Goal: Use online tool/utility: Utilize a website feature to perform a specific function

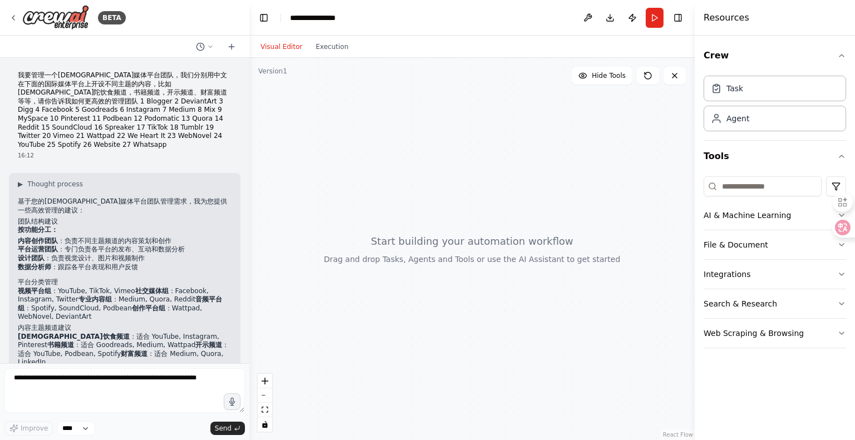
click at [658, 14] on button "Run" at bounding box center [655, 18] width 18 height 20
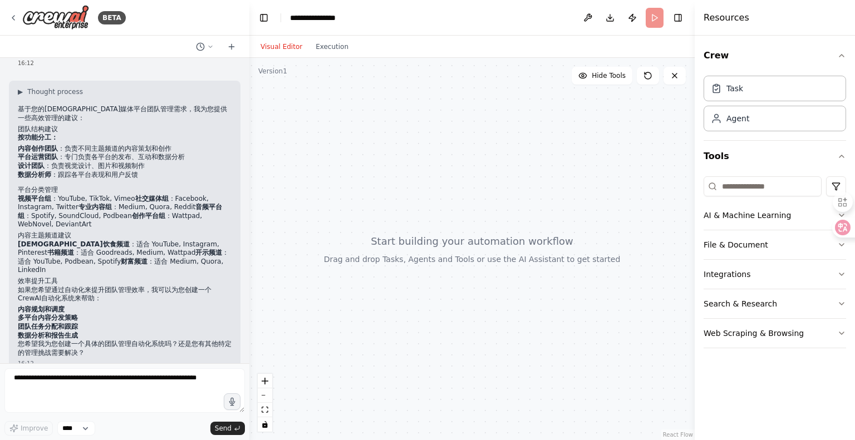
click at [395, 179] on div at bounding box center [471, 249] width 445 height 382
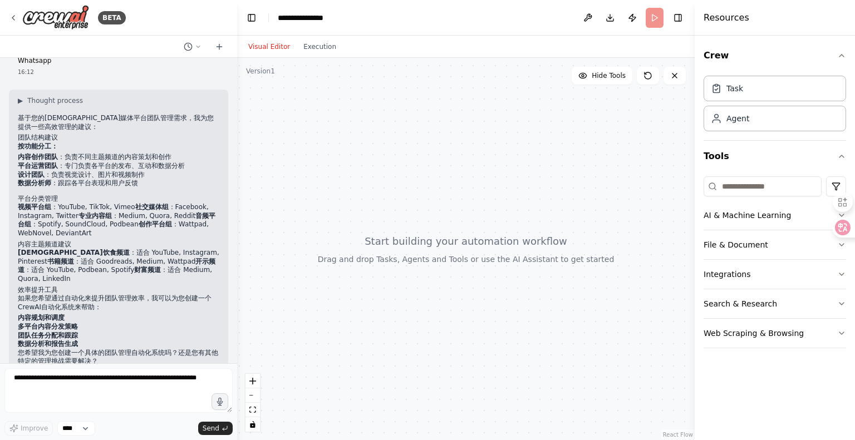
scroll to position [110, 0]
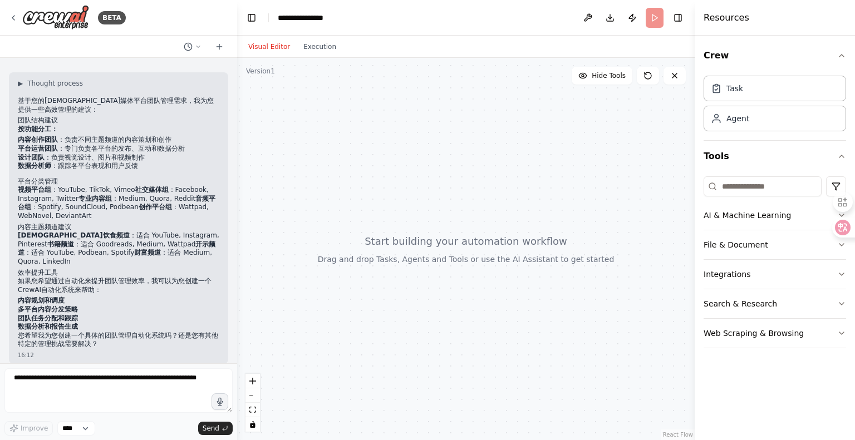
click at [230, 253] on body "BETA 我要管理一个[DEMOGRAPHIC_DATA]媒体平台团队，我们分别用中文在下面的国际媒体平台上开设不同主题的内容，比如吠陀饮食频道，书籍频道，开…" at bounding box center [427, 220] width 855 height 440
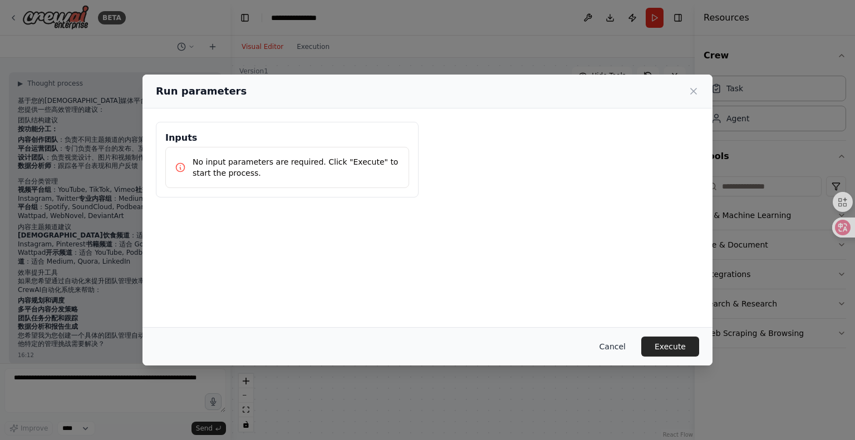
click at [611, 348] on button "Cancel" at bounding box center [613, 347] width 44 height 20
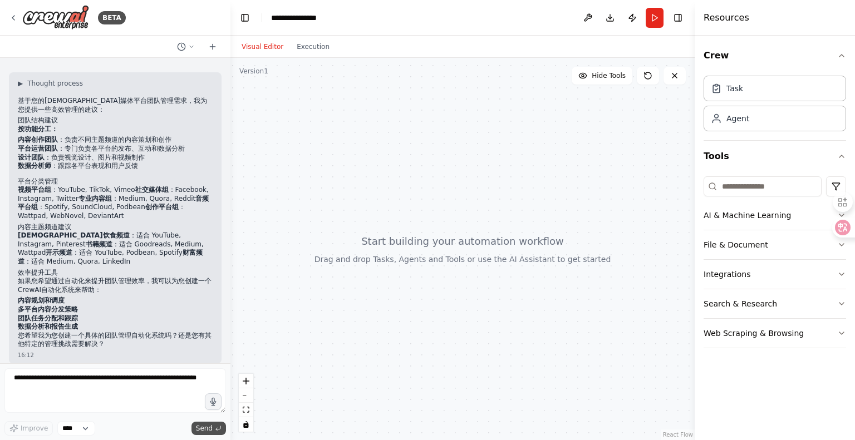
click at [204, 427] on span "Send" at bounding box center [204, 428] width 17 height 9
click at [208, 427] on span "Send" at bounding box center [204, 428] width 17 height 9
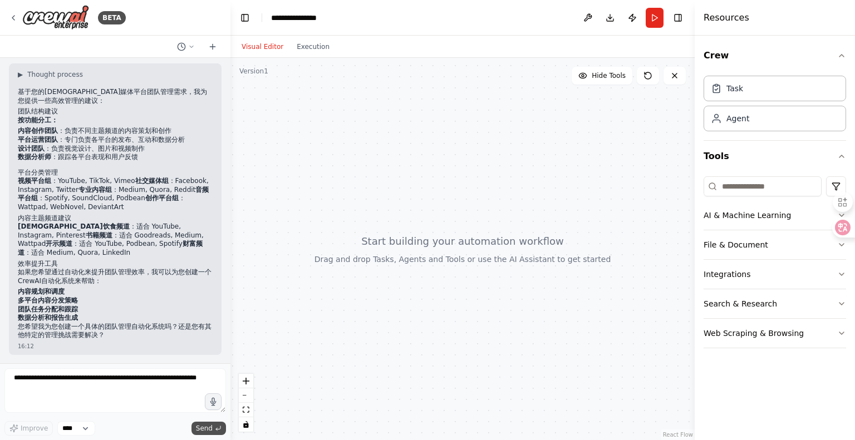
click at [203, 426] on span "Send" at bounding box center [204, 428] width 17 height 9
click at [205, 424] on span "Send" at bounding box center [204, 428] width 17 height 9
drag, startPoint x: 205, startPoint y: 422, endPoint x: 209, endPoint y: 407, distance: 15.1
click at [205, 421] on div "Improve **** Send" at bounding box center [115, 401] width 222 height 67
click at [600, 77] on span "Hide Tools" at bounding box center [609, 75] width 34 height 9
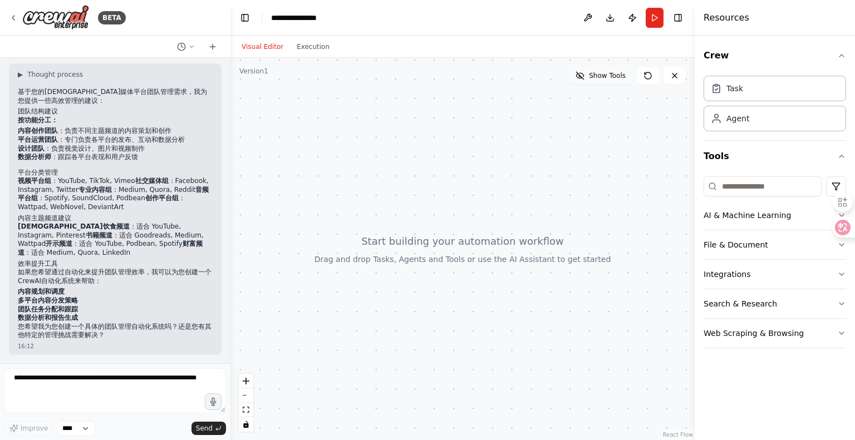
click at [609, 75] on span "Show Tools" at bounding box center [607, 75] width 37 height 9
click at [650, 18] on button "Run" at bounding box center [655, 18] width 18 height 20
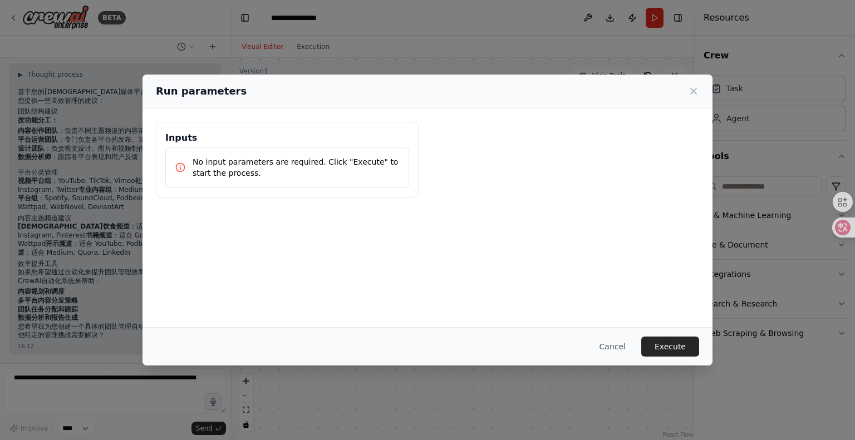
drag, startPoint x: 308, startPoint y: 174, endPoint x: 377, endPoint y: 163, distance: 70.5
click at [308, 174] on p "No input parameters are required. Click "Execute" to start the process." at bounding box center [296, 167] width 207 height 22
click at [696, 91] on icon at bounding box center [693, 91] width 11 height 11
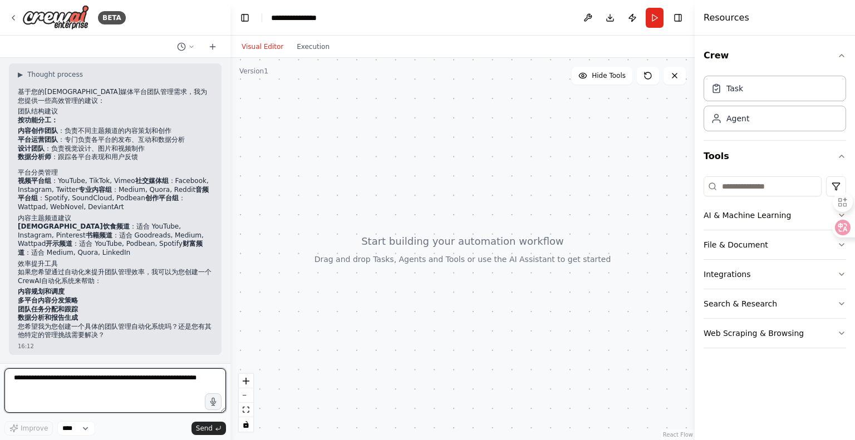
click at [45, 396] on textarea at bounding box center [115, 390] width 222 height 45
click at [130, 380] on textarea at bounding box center [115, 390] width 222 height 45
drag, startPoint x: 41, startPoint y: 394, endPoint x: 4, endPoint y: 368, distance: 44.3
click at [5, 372] on textarea at bounding box center [115, 390] width 222 height 45
type textarea "*"
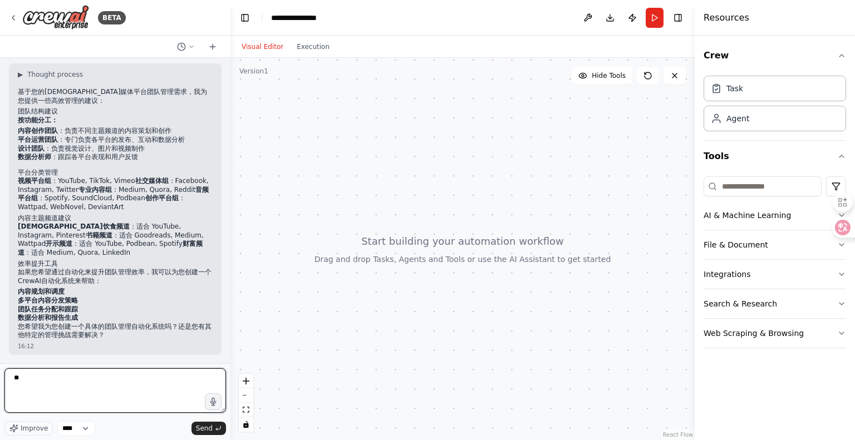
type textarea "*"
type textarea "**********"
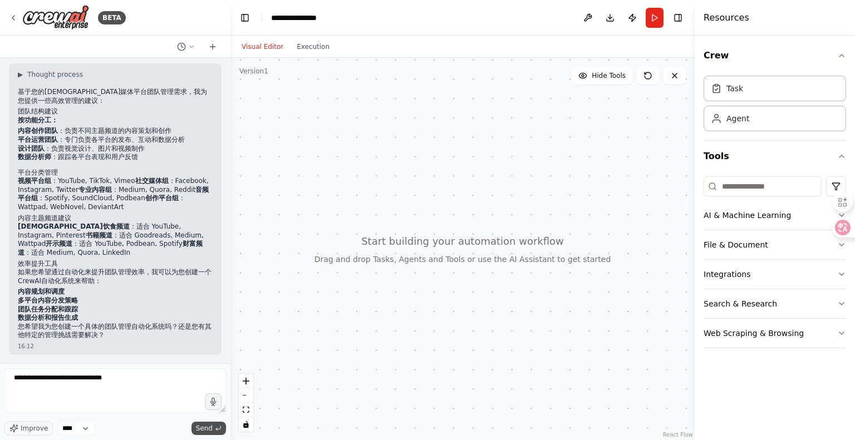
click at [206, 426] on span "Send" at bounding box center [204, 428] width 17 height 9
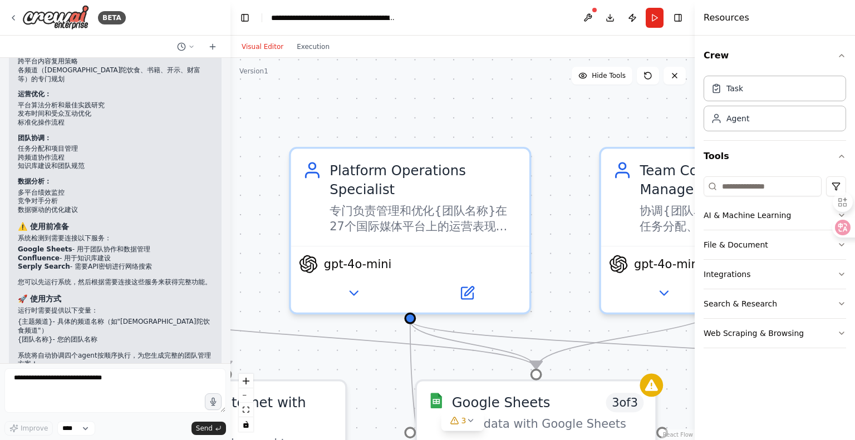
scroll to position [1364, 0]
click at [594, 185] on div ".deletable-edge-delete-btn { width: 20px; height: 20px; border: 0px solid #ffff…" at bounding box center [462, 249] width 464 height 382
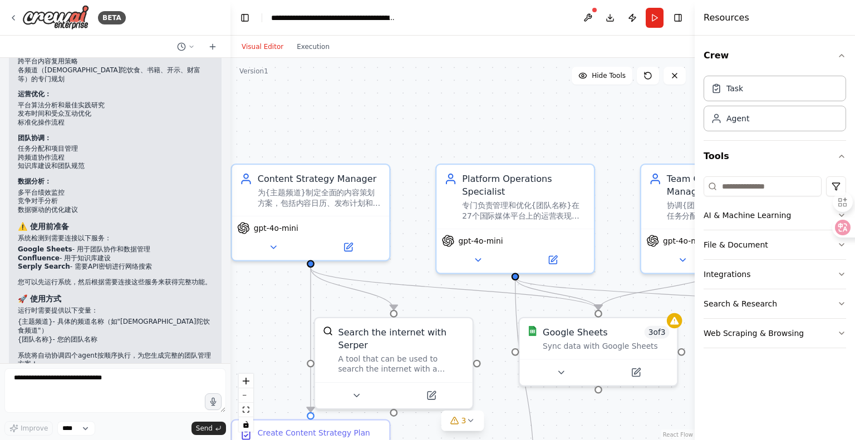
click at [619, 129] on div ".deletable-edge-delete-btn { width: 20px; height: 20px; border: 0px solid #ffff…" at bounding box center [462, 249] width 464 height 382
click at [840, 57] on icon "button" at bounding box center [841, 55] width 9 height 9
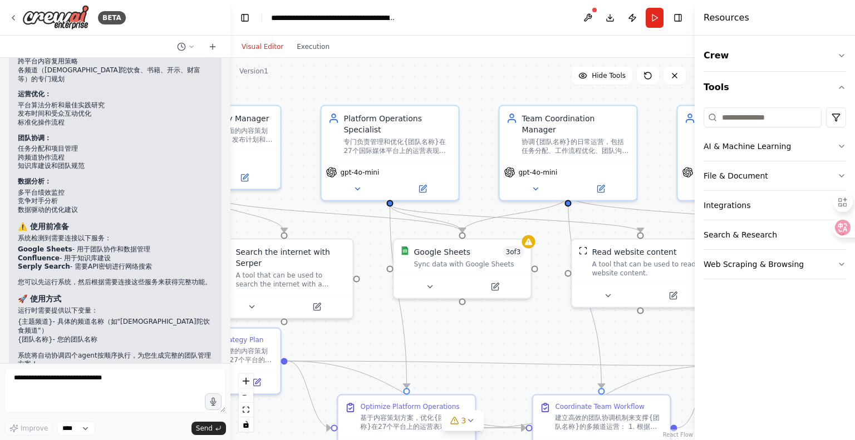
drag, startPoint x: 460, startPoint y: 178, endPoint x: 180, endPoint y: 238, distance: 286.3
click at [180, 238] on div "BETA 我要管理一个[DEMOGRAPHIC_DATA]媒体平台团队，我们分别用中文在下面的国际媒体平台上开设不同主题的内容，比如吠陀饮食频道，书籍频道，开…" at bounding box center [427, 220] width 855 height 440
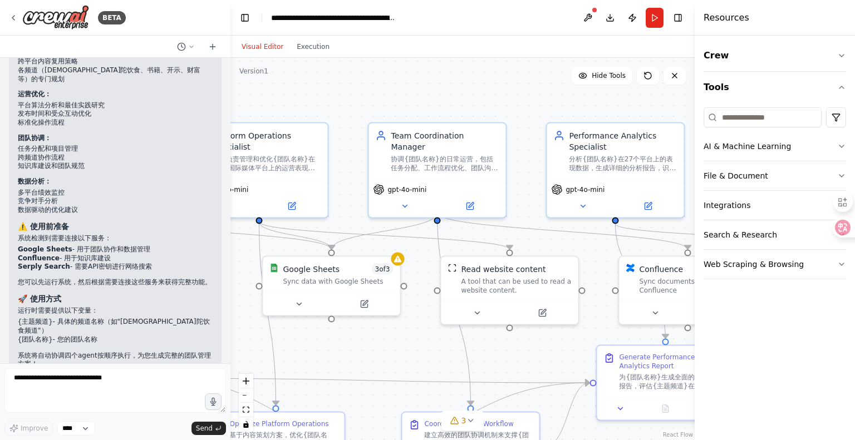
drag, startPoint x: 479, startPoint y: 90, endPoint x: 348, endPoint y: 107, distance: 131.9
click at [348, 107] on div ".deletable-edge-delete-btn { width: 20px; height: 20px; border: 0px solid #ffff…" at bounding box center [462, 249] width 464 height 382
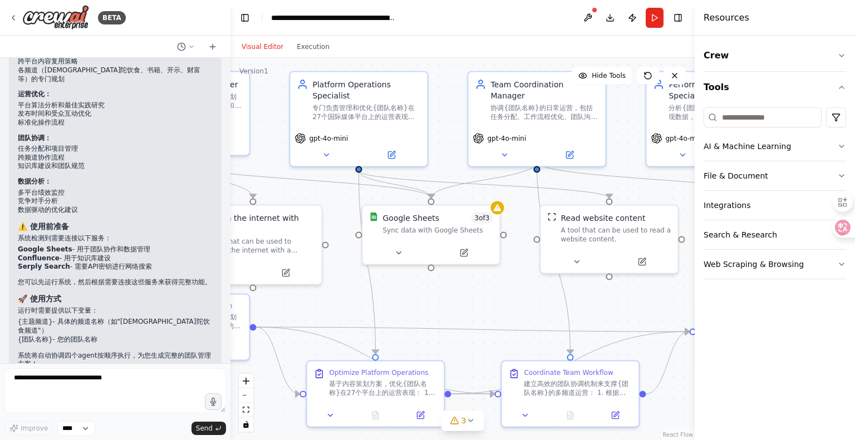
drag, startPoint x: 527, startPoint y: 105, endPoint x: 626, endPoint y: 54, distance: 112.0
click at [626, 54] on div "Visual Editor Execution Version 1 Hide Tools .deletable-edge-delete-btn { width…" at bounding box center [462, 238] width 464 height 405
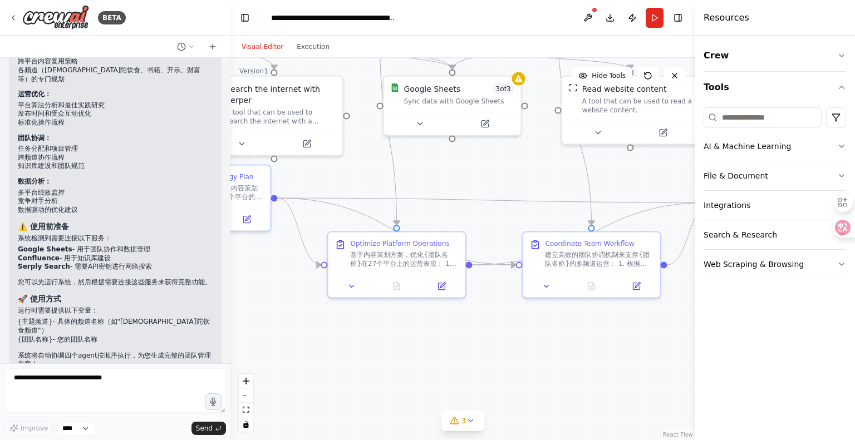
drag, startPoint x: 441, startPoint y: 62, endPoint x: 460, endPoint y: -67, distance: 130.6
click at [460, 0] on html "BETA 我要管理一个[DEMOGRAPHIC_DATA]媒体平台团队，我们分别用中文在下面的国际媒体平台上开设不同主题的内容，比如吠陀饮食频道，书籍频道，开…" at bounding box center [427, 220] width 855 height 440
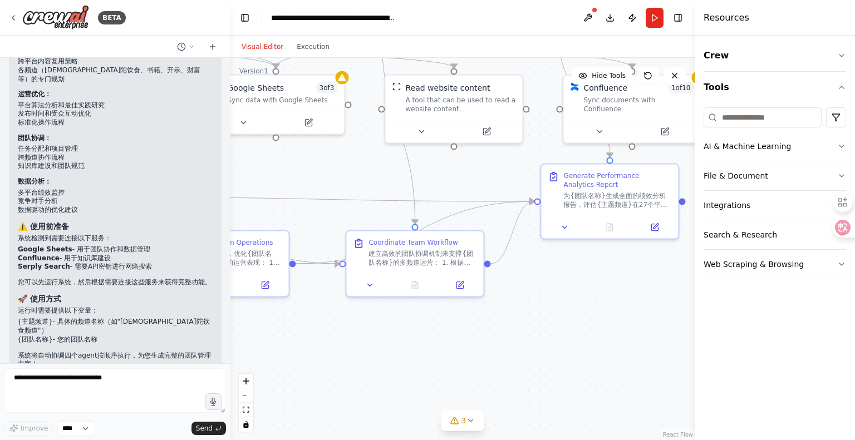
drag, startPoint x: 458, startPoint y: 341, endPoint x: 253, endPoint y: 340, distance: 204.8
click at [253, 340] on div ".deletable-edge-delete-btn { width: 20px; height: 20px; border: 0px solid #ffff…" at bounding box center [462, 249] width 464 height 382
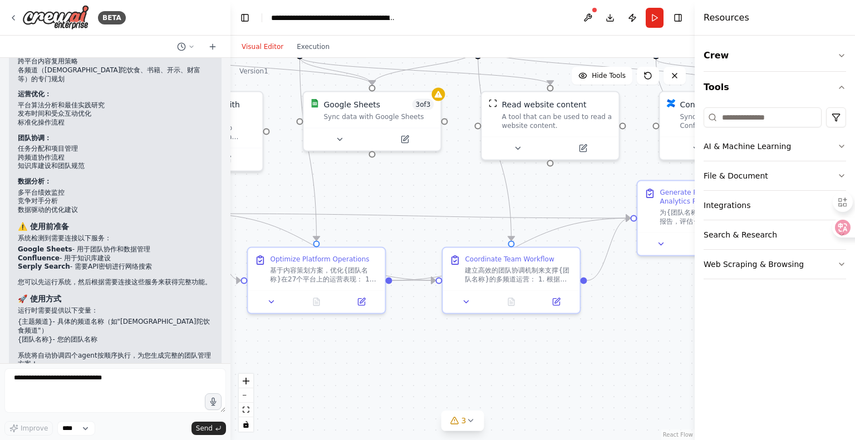
drag, startPoint x: 535, startPoint y: 288, endPoint x: 653, endPoint y: 306, distance: 119.4
click at [665, 306] on div ".deletable-edge-delete-btn { width: 20px; height: 20px; border: 0px solid #ffff…" at bounding box center [462, 249] width 464 height 382
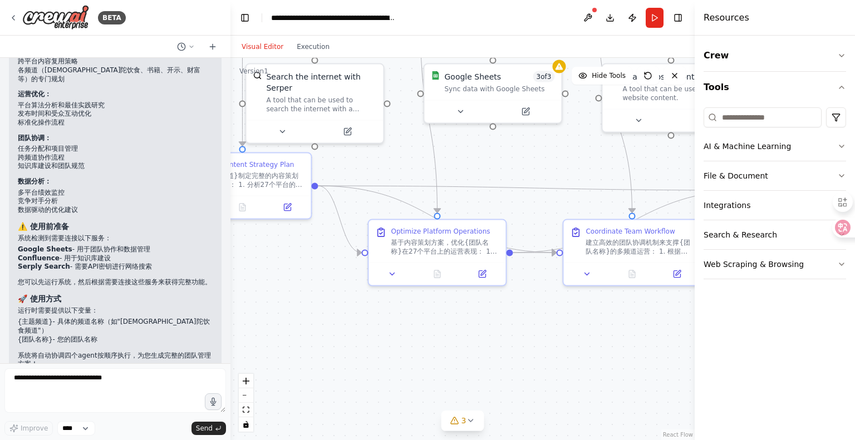
drag, startPoint x: 582, startPoint y: 377, endPoint x: 638, endPoint y: 363, distance: 57.9
click at [638, 363] on div ".deletable-edge-delete-btn { width: 20px; height: 20px; border: 0px solid #ffff…" at bounding box center [462, 249] width 464 height 382
drag, startPoint x: 46, startPoint y: 390, endPoint x: 0, endPoint y: 342, distance: 66.5
click at [0, 342] on div "BETA 我要管理一个[DEMOGRAPHIC_DATA]媒体平台团队，我们分别用中文在下面的国际媒体平台上开设不同主题的内容，比如吠陀饮食频道，书籍频道，开…" at bounding box center [115, 220] width 230 height 440
drag, startPoint x: 38, startPoint y: 390, endPoint x: 31, endPoint y: 372, distance: 19.4
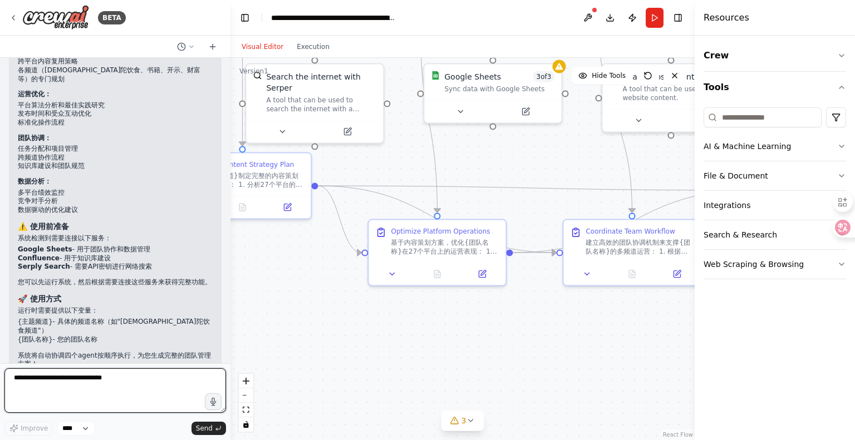
click at [0, 360] on div "BETA 我要管理一个[DEMOGRAPHIC_DATA]媒体平台团队，我们分别用中文在下面的国际媒体平台上开设不同主题的内容，比如吠陀饮食频道，书籍频道，开…" at bounding box center [115, 220] width 230 height 440
type textarea "**********"
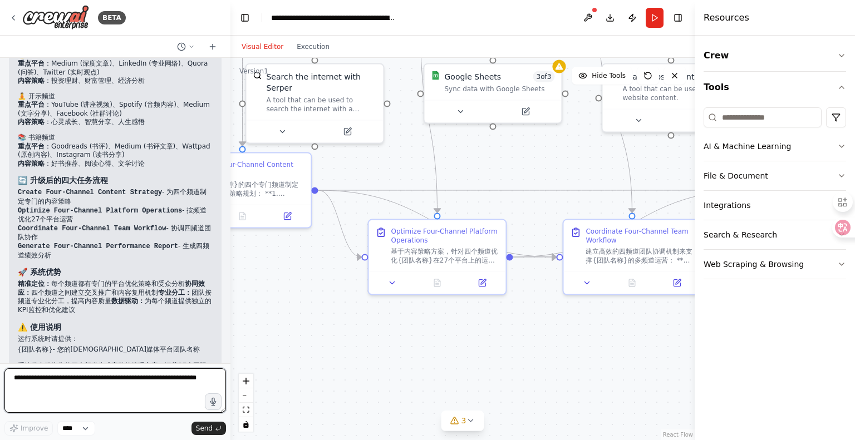
scroll to position [2427, 0]
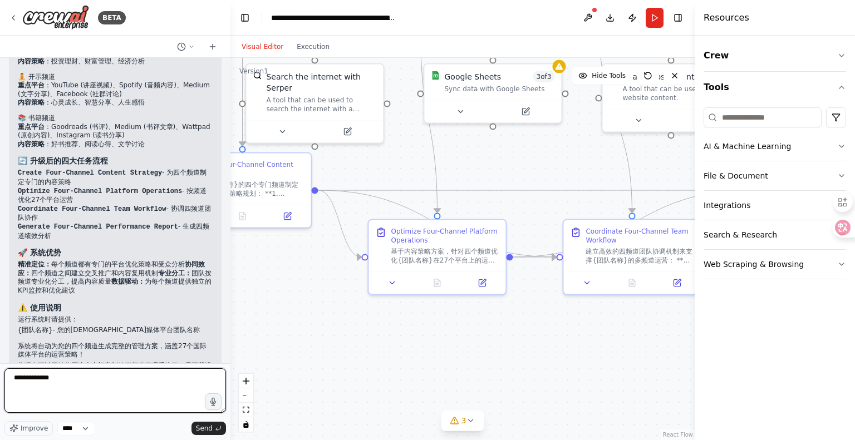
type textarea "*****"
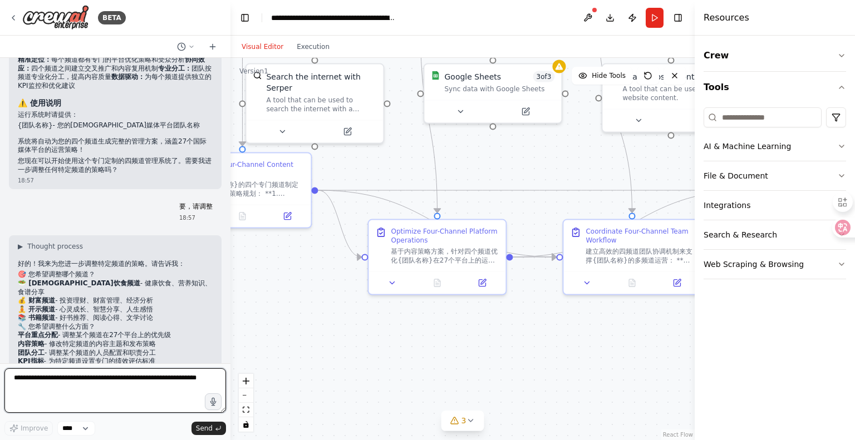
scroll to position [2643, 0]
